Goal: Information Seeking & Learning: Learn about a topic

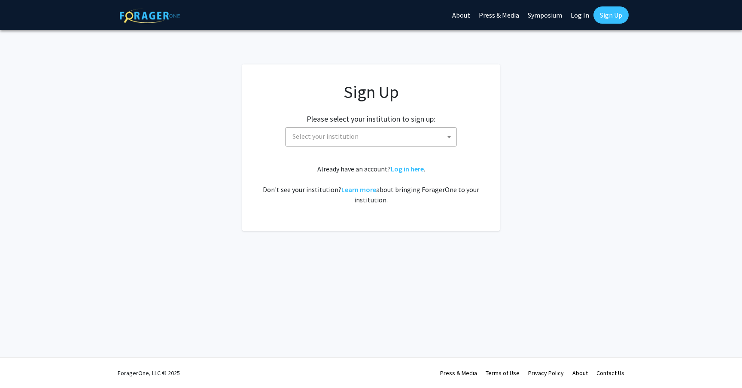
click at [447, 137] on b at bounding box center [448, 137] width 3 height 2
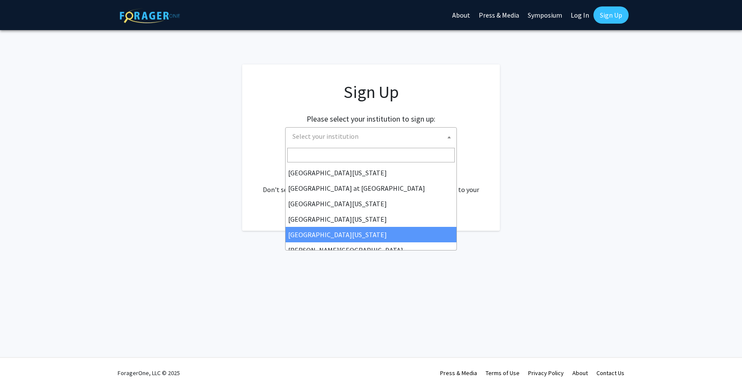
scroll to position [301, 0]
select select "33"
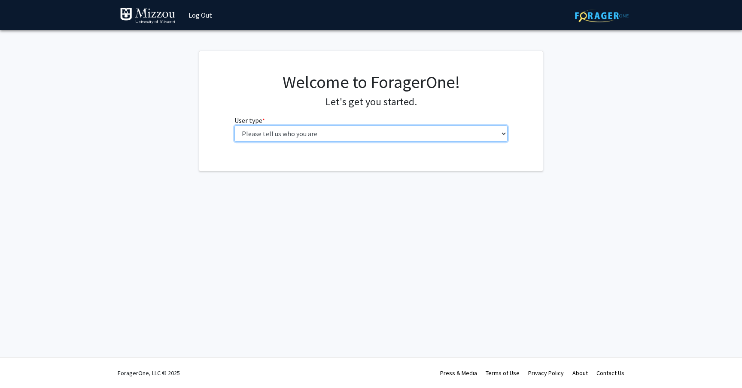
select select "6: adminAssistant"
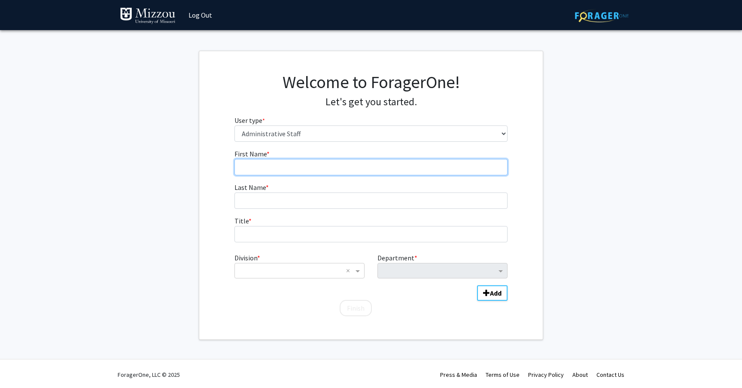
click at [252, 164] on input "First Name * required" at bounding box center [370, 167] width 273 height 16
type input "Joanie"
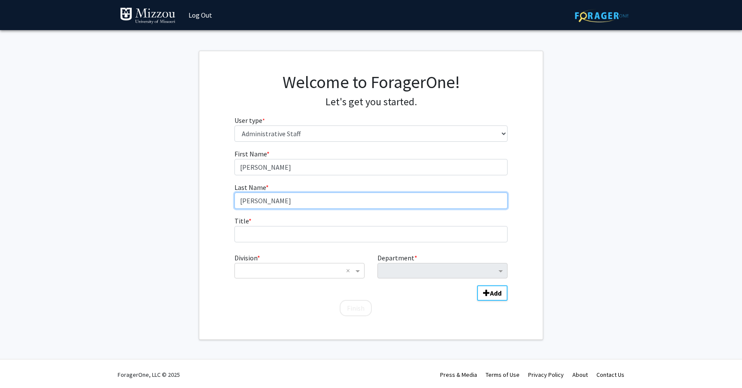
type input "Straub"
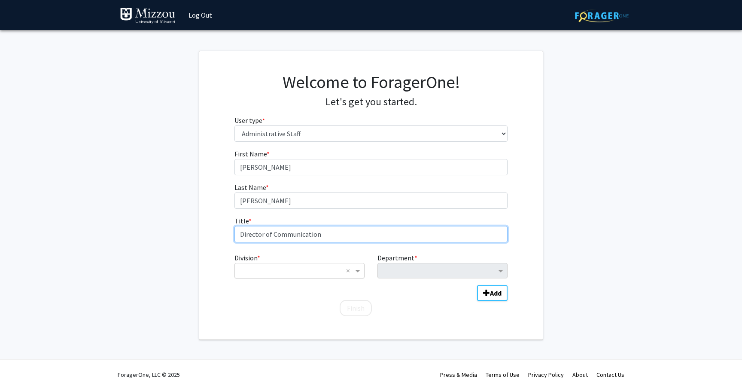
type input "Director of Communication"
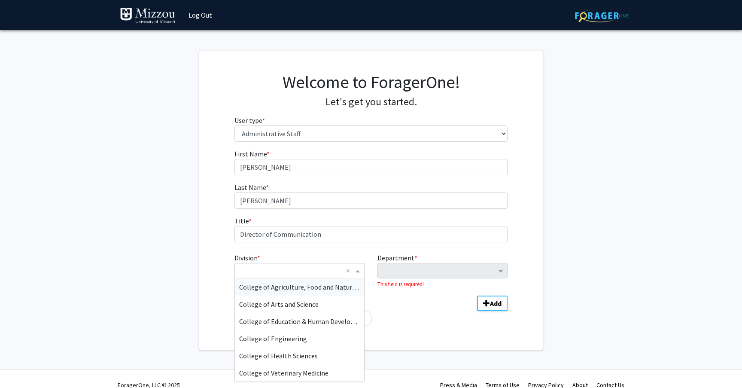
click at [259, 270] on input "Division" at bounding box center [290, 270] width 103 height 10
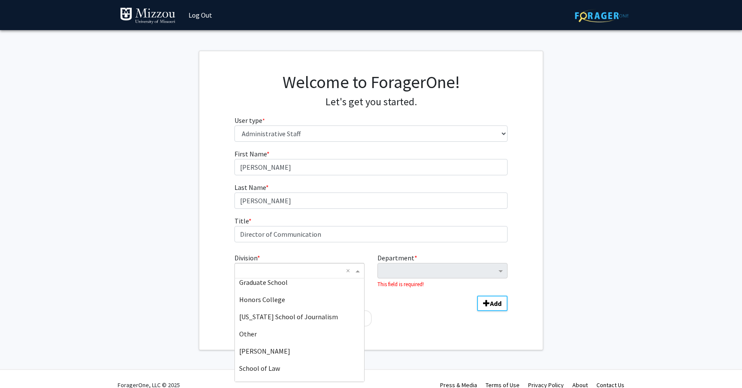
scroll to position [278, 0]
click at [280, 316] on span "Missouri School of Journalism" at bounding box center [288, 317] width 99 height 9
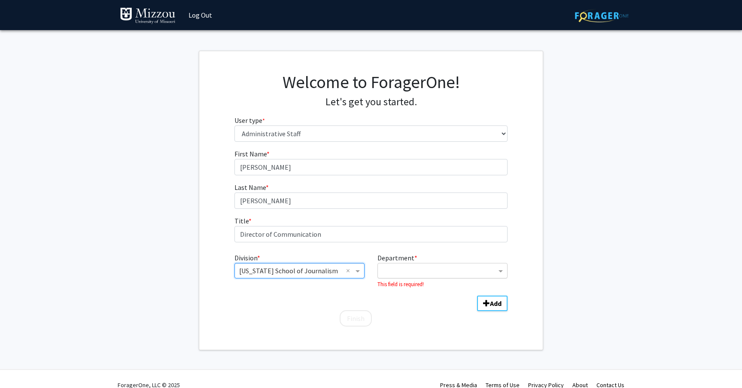
click at [395, 269] on input "Department" at bounding box center [439, 271] width 114 height 10
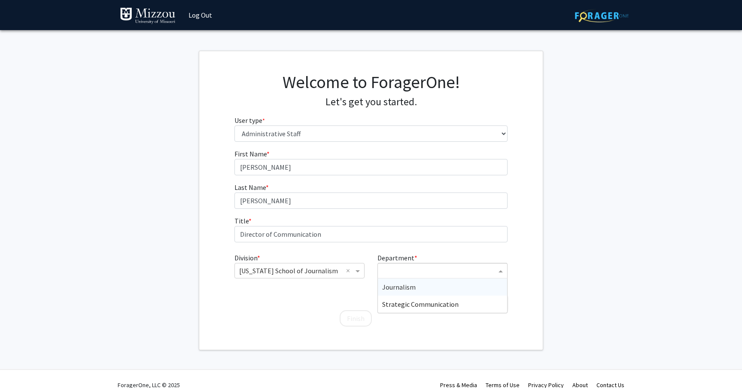
click at [396, 289] on span "Journalism" at bounding box center [398, 287] width 33 height 9
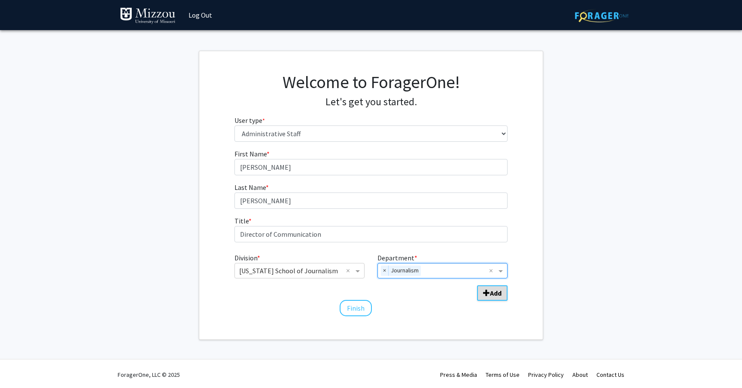
click at [488, 292] on span "Add Division/Department" at bounding box center [486, 292] width 7 height 7
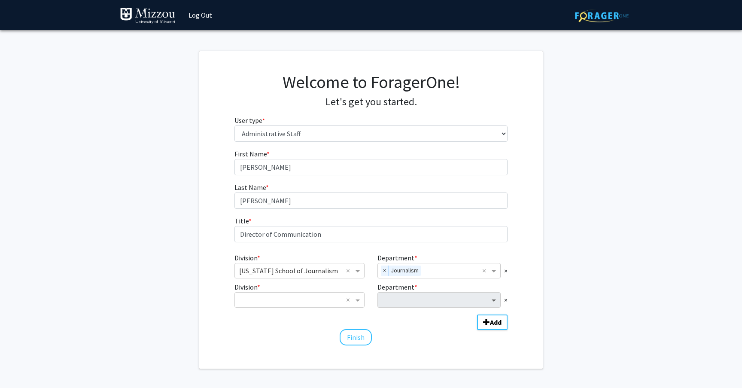
click at [493, 301] on span "Department" at bounding box center [494, 300] width 11 height 10
click at [265, 297] on input "Division" at bounding box center [290, 300] width 103 height 10
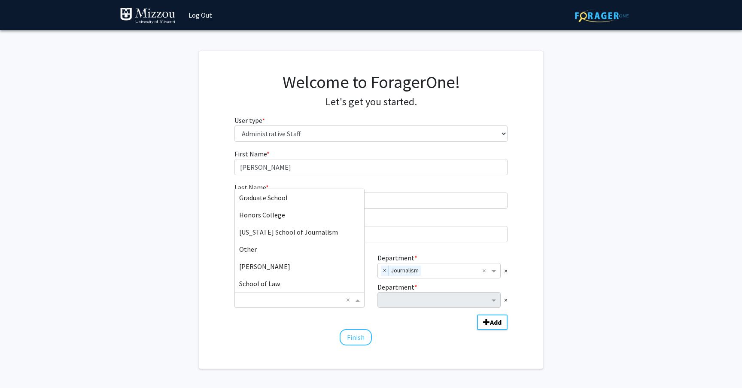
scroll to position [274, 0]
click at [286, 231] on span "Missouri School of Journalism" at bounding box center [288, 232] width 99 height 9
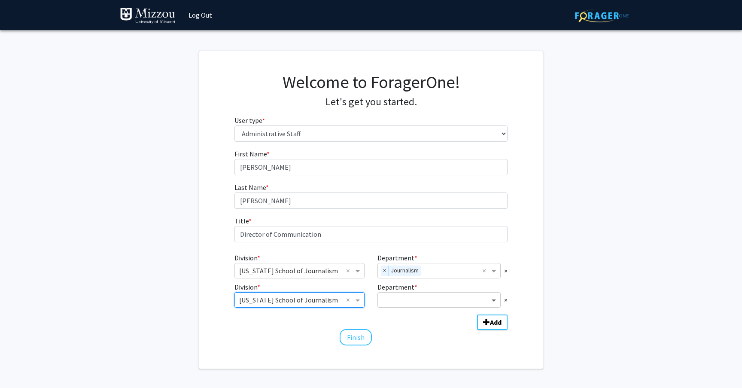
click at [494, 298] on span "Department" at bounding box center [494, 300] width 11 height 10
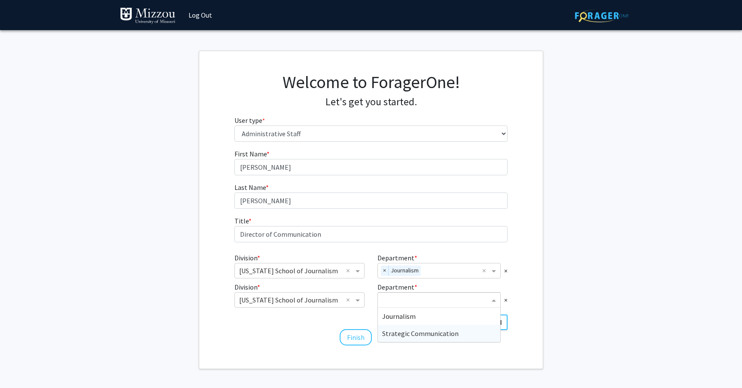
click at [413, 332] on span "Strategic Communication" at bounding box center [420, 333] width 76 height 9
click at [351, 337] on button "Finish" at bounding box center [356, 337] width 32 height 16
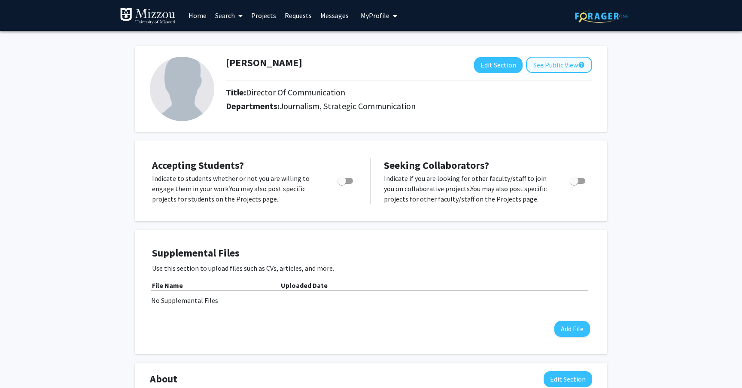
click at [555, 65] on button "See Public View help" at bounding box center [559, 65] width 66 height 16
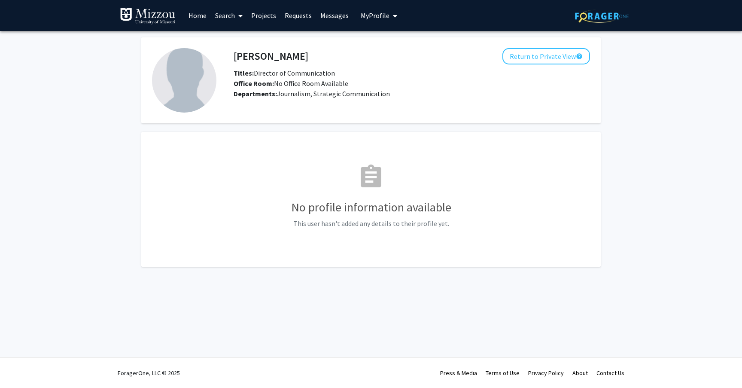
click at [232, 15] on link "Search" at bounding box center [229, 15] width 36 height 30
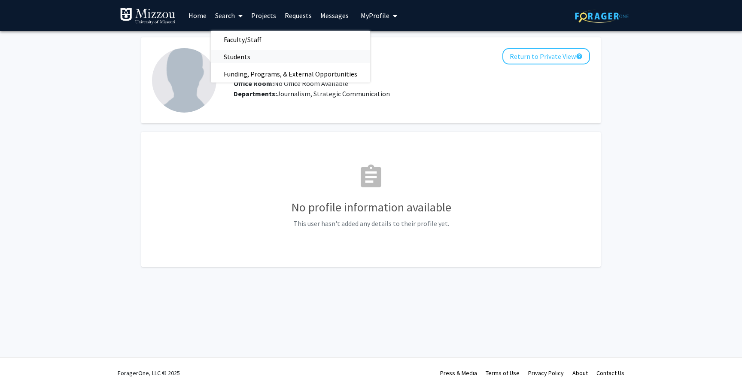
click at [238, 56] on span "Students" at bounding box center [237, 56] width 52 height 17
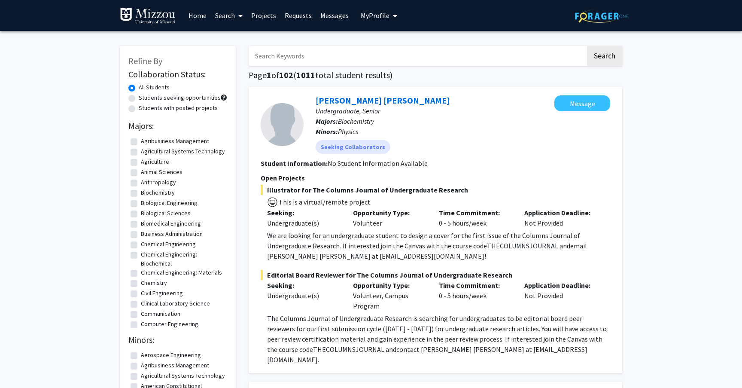
click at [139, 99] on label "Students seeking opportunities" at bounding box center [180, 97] width 82 height 9
click at [139, 99] on input "Students seeking opportunities" at bounding box center [142, 96] width 6 height 6
radio input "true"
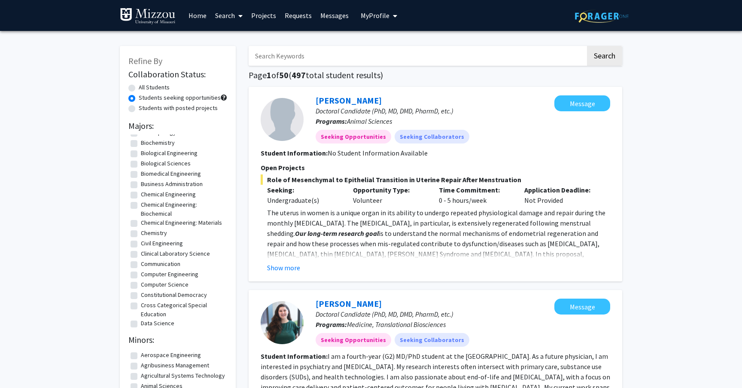
scroll to position [33, 0]
click at [141, 184] on label "Biomedical Engineering" at bounding box center [171, 179] width 60 height 9
click at [141, 181] on input "Biomedical Engineering" at bounding box center [144, 178] width 6 height 6
checkbox input "true"
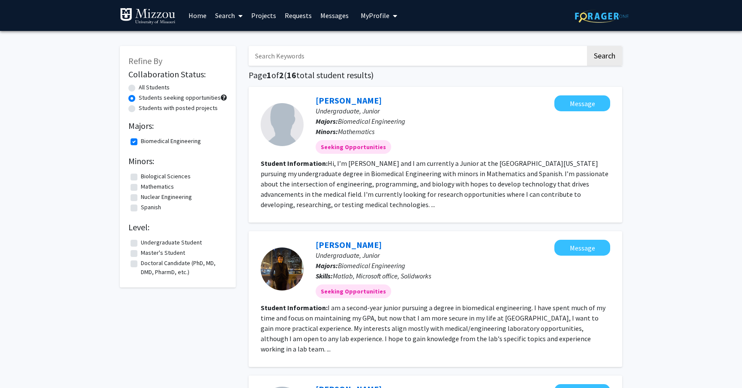
click at [141, 243] on label "Undergraduate Student" at bounding box center [171, 242] width 61 height 9
click at [141, 243] on input "Undergraduate Student" at bounding box center [144, 241] width 6 height 6
checkbox input "true"
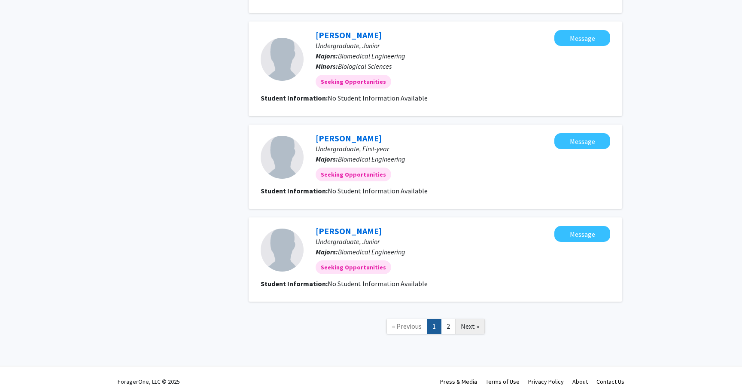
scroll to position [837, 0]
click at [447, 319] on link "2" at bounding box center [448, 326] width 15 height 15
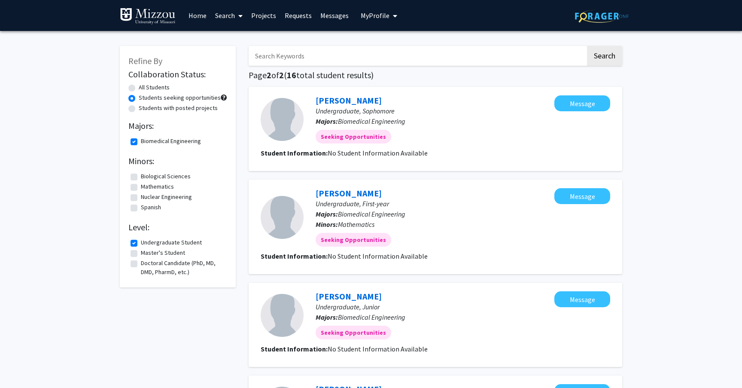
click at [229, 14] on link "Search" at bounding box center [229, 15] width 36 height 30
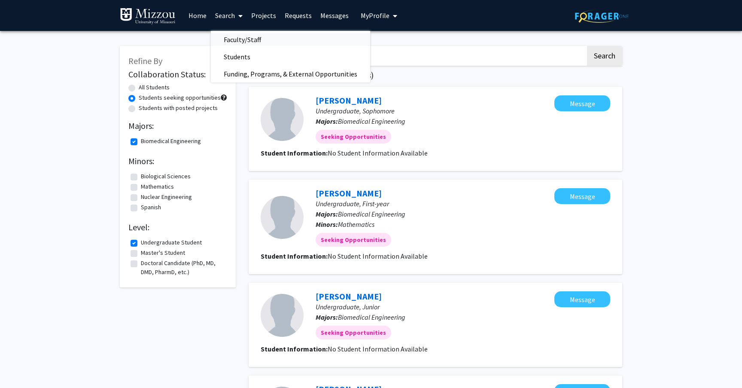
click at [235, 41] on span "Faculty/Staff" at bounding box center [242, 39] width 63 height 17
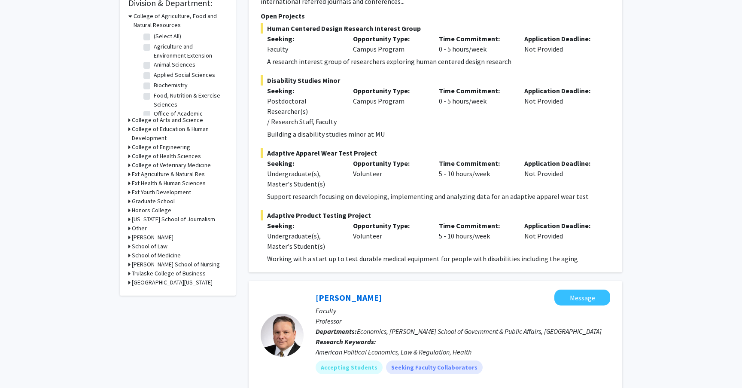
scroll to position [265, 0]
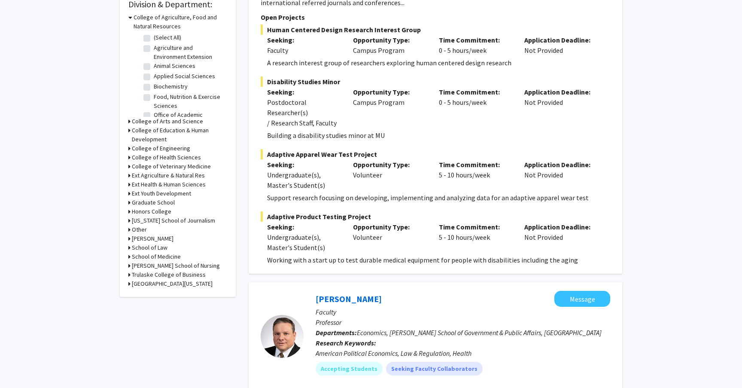
click at [129, 221] on icon at bounding box center [129, 220] width 2 height 9
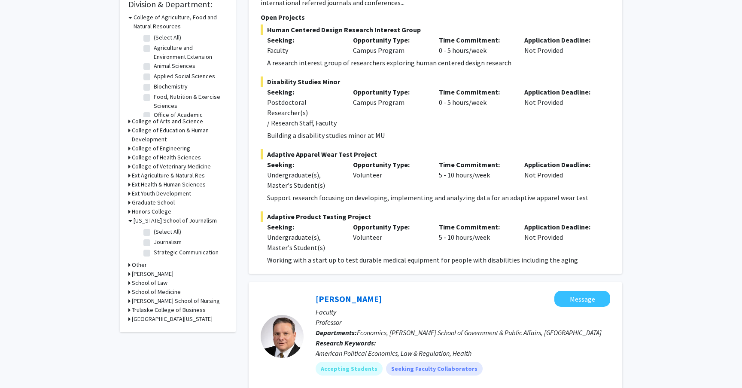
click at [154, 232] on label "(Select All)" at bounding box center [167, 231] width 27 height 9
click at [154, 232] on input "(Select All)" at bounding box center [157, 230] width 6 height 6
checkbox input "true"
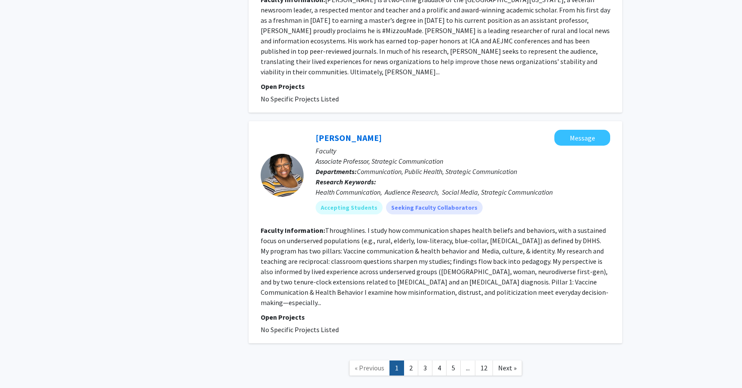
scroll to position [1948, 0]
click at [411, 361] on link "2" at bounding box center [411, 368] width 15 height 15
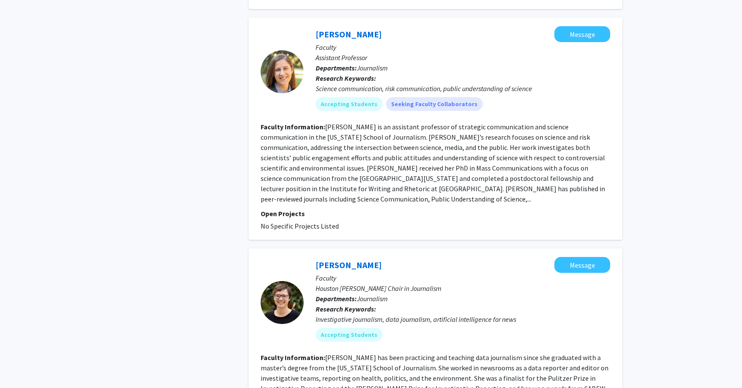
scroll to position [501, 0]
